Goal: Check status: Check status

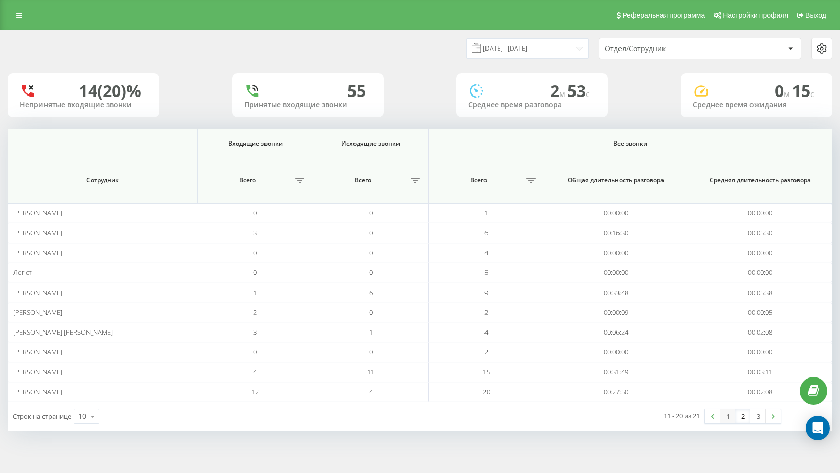
click at [727, 419] on link "1" at bounding box center [727, 417] width 15 height 14
click at [741, 416] on link "2" at bounding box center [743, 417] width 15 height 14
click at [757, 419] on link "3" at bounding box center [758, 417] width 15 height 14
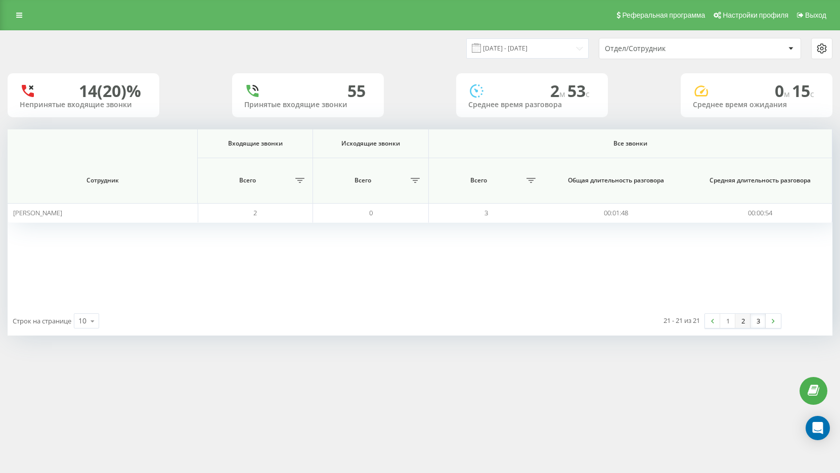
click at [741, 327] on link "2" at bounding box center [743, 321] width 15 height 14
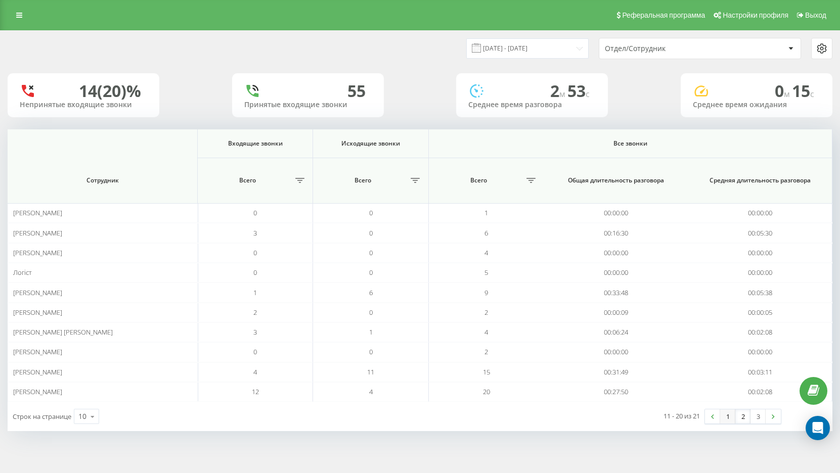
click at [733, 418] on link "1" at bounding box center [727, 417] width 15 height 14
click at [555, 51] on input "[DATE] - [DATE]" at bounding box center [527, 48] width 122 height 20
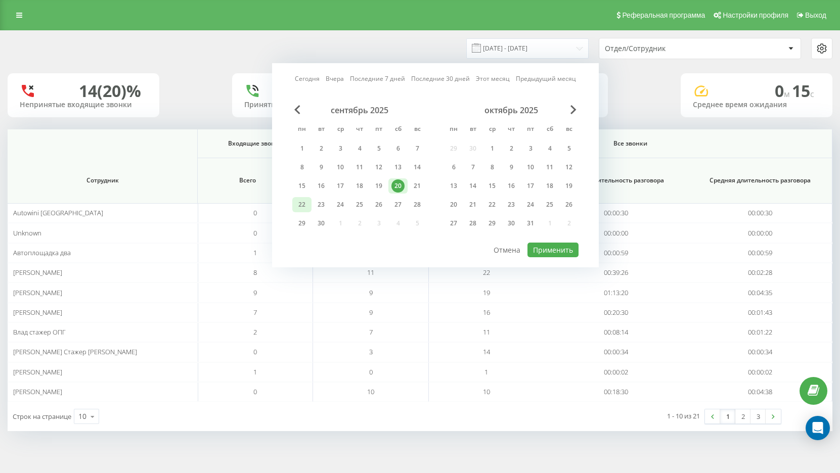
click at [304, 203] on div "22" at bounding box center [301, 204] width 13 height 13
click at [562, 247] on button "Применить" at bounding box center [553, 250] width 51 height 15
type input "22.09.2025 - 22.09.2025"
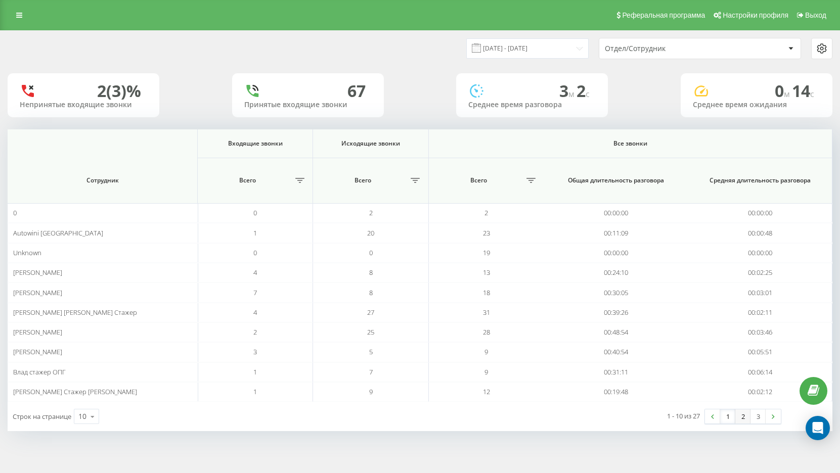
click at [745, 415] on link "2" at bounding box center [743, 417] width 15 height 14
